Goal: Information Seeking & Learning: Stay updated

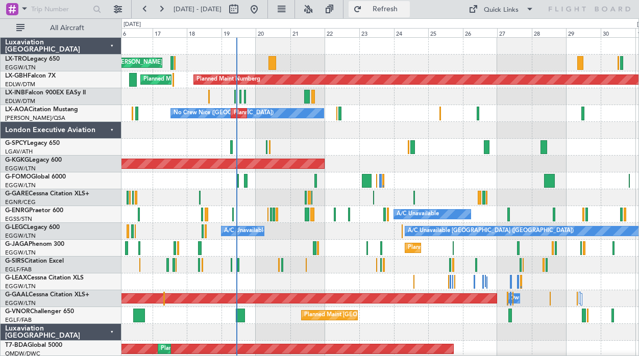
click at [407, 7] on span "Refresh" at bounding box center [385, 9] width 43 height 7
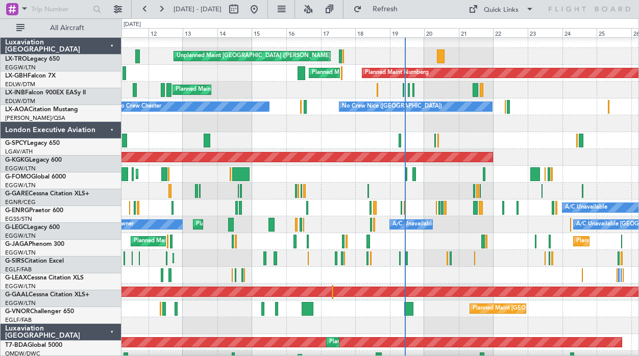
scroll to position [8, 0]
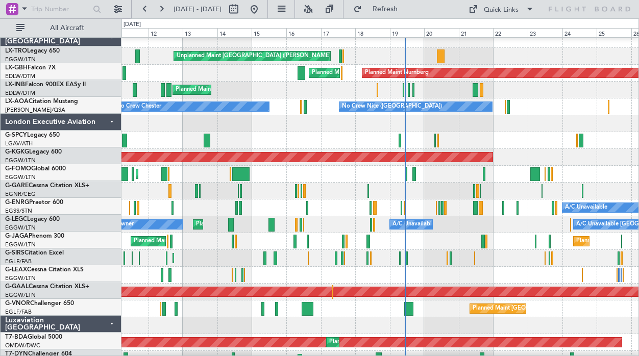
click at [449, 250] on div "Planned Maint [GEOGRAPHIC_DATA] ([GEOGRAPHIC_DATA]) AOG Maint [PERSON_NAME]" at bounding box center [379, 258] width 517 height 17
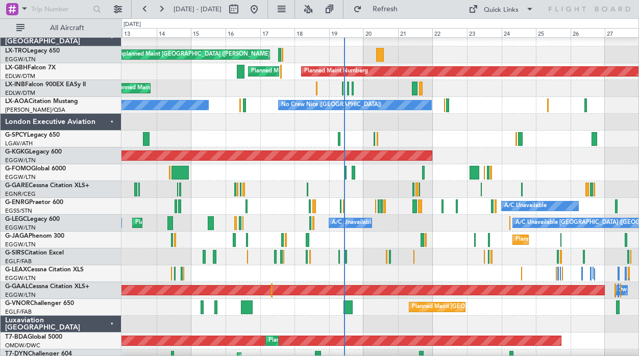
scroll to position [0, 0]
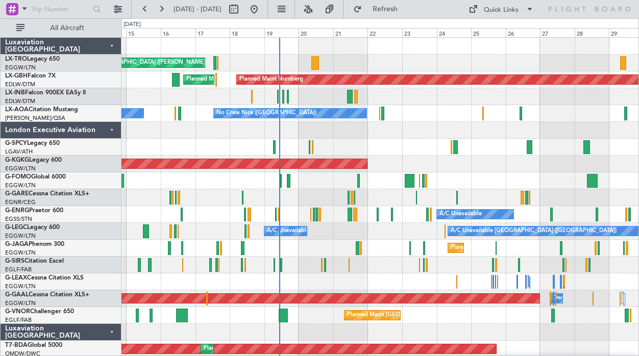
click at [111, 132] on div "London Executive Aviation" at bounding box center [61, 130] width 121 height 17
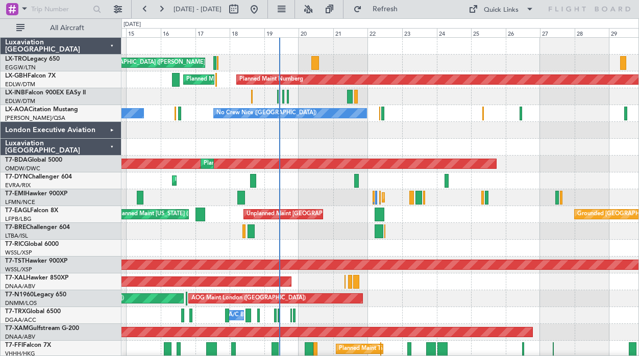
click at [113, 150] on div "Luxaviation [GEOGRAPHIC_DATA]" at bounding box center [61, 147] width 121 height 17
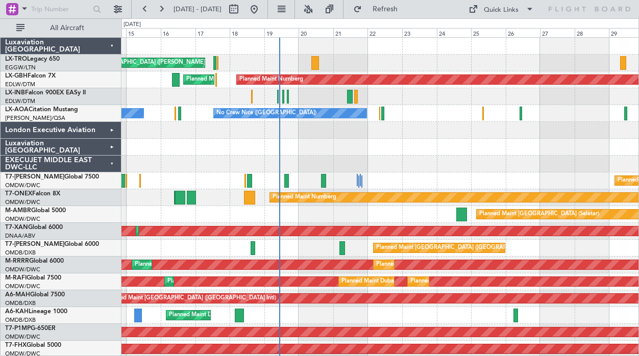
click at [113, 165] on div "EXECUJET MIDDLE EAST DWC-LLC" at bounding box center [61, 164] width 121 height 17
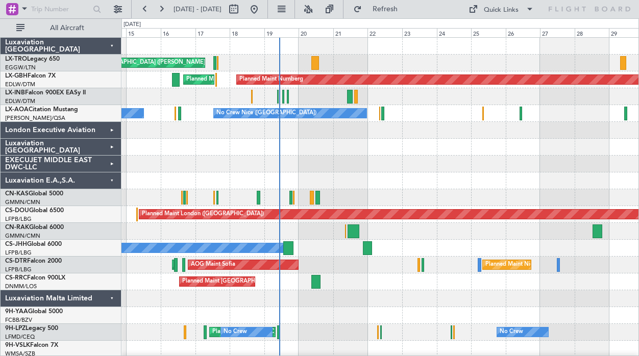
click at [116, 182] on div "Luxaviation E.A.,S.A." at bounding box center [61, 180] width 121 height 17
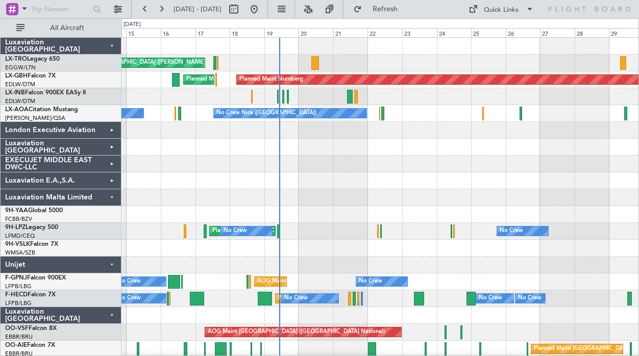
click at [116, 203] on div "Luxaviation Malta Limited" at bounding box center [61, 197] width 121 height 17
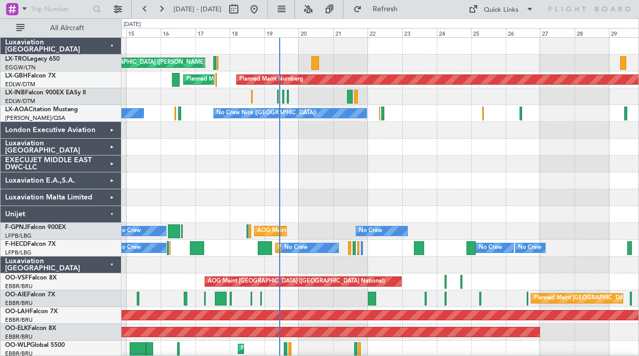
click at [116, 215] on div "Unijet" at bounding box center [61, 214] width 121 height 17
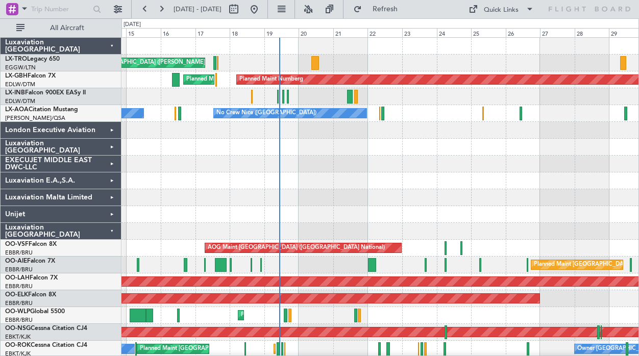
click at [112, 230] on div "Luxaviation [GEOGRAPHIC_DATA]" at bounding box center [61, 231] width 121 height 17
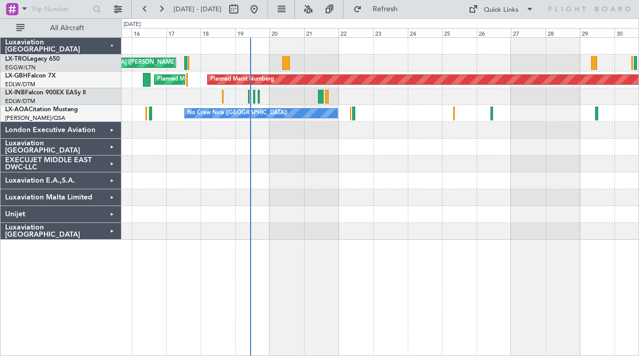
click at [307, 171] on div at bounding box center [379, 164] width 517 height 17
